Goal: Find specific page/section: Find specific page/section

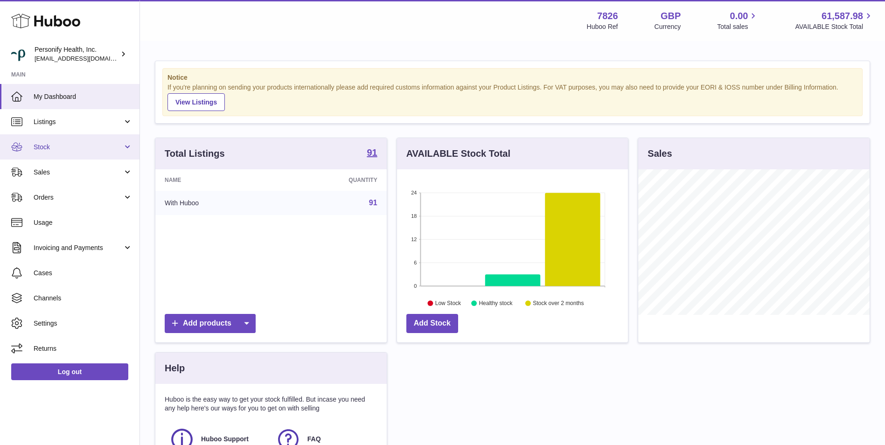
scroll to position [145, 231]
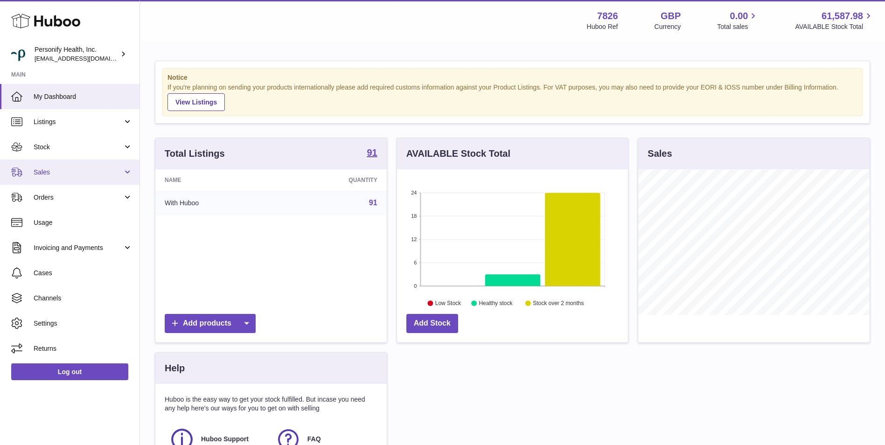
click at [74, 174] on span "Sales" at bounding box center [78, 172] width 89 height 9
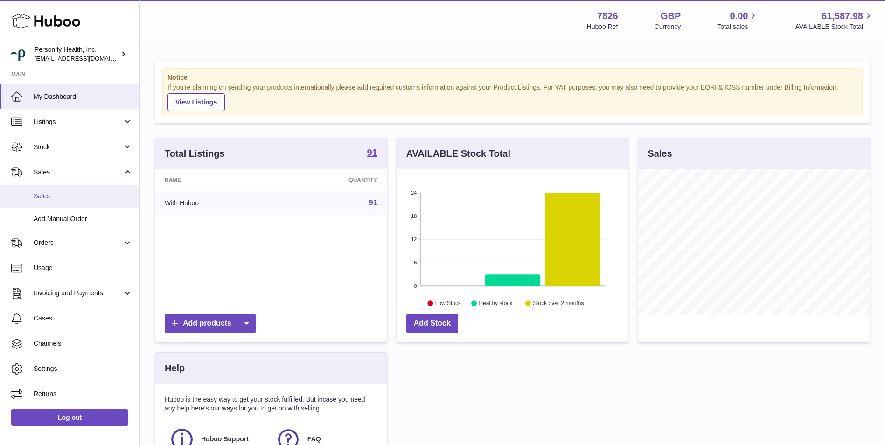
click at [78, 199] on span "Sales" at bounding box center [83, 196] width 99 height 9
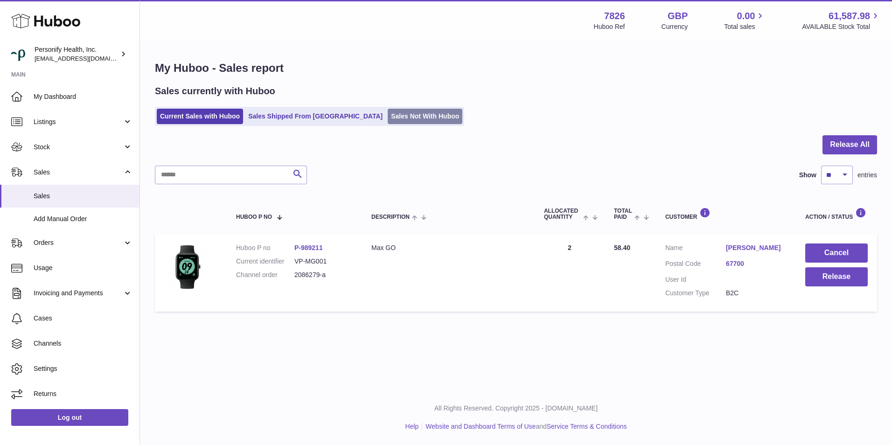
click at [404, 111] on link "Sales Not With Huboo" at bounding box center [425, 116] width 75 height 15
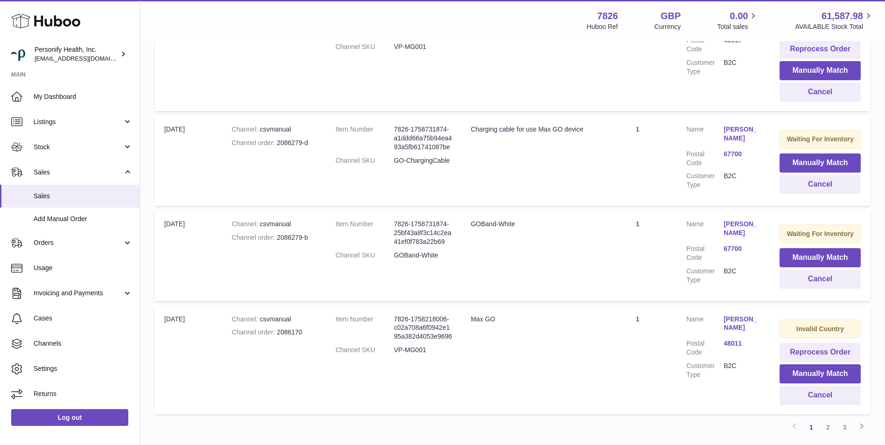
scroll to position [886, 0]
